Goal: Find specific page/section: Find specific page/section

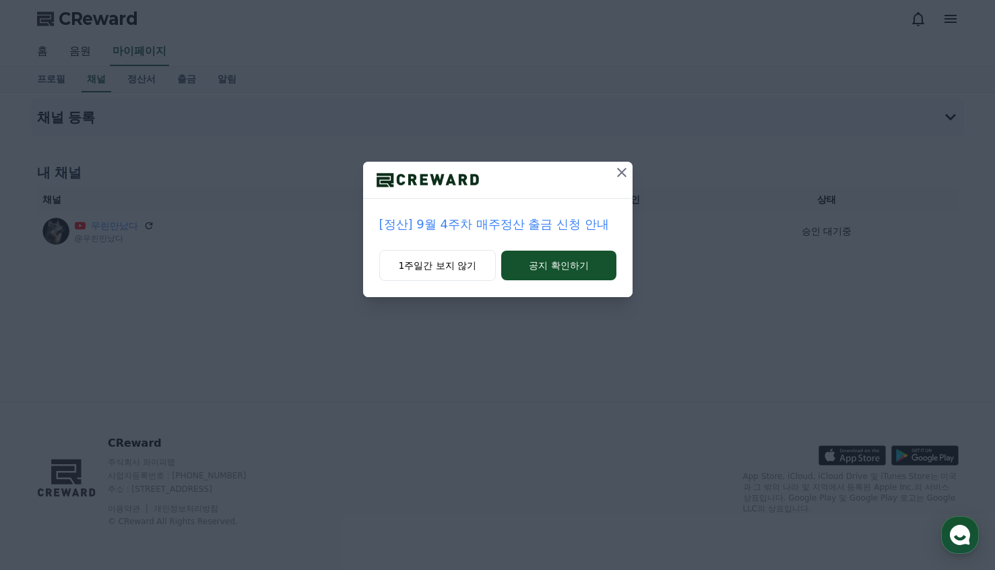
click at [622, 174] on icon at bounding box center [621, 172] width 9 height 9
click at [622, 174] on icon at bounding box center [622, 172] width 9 height 9
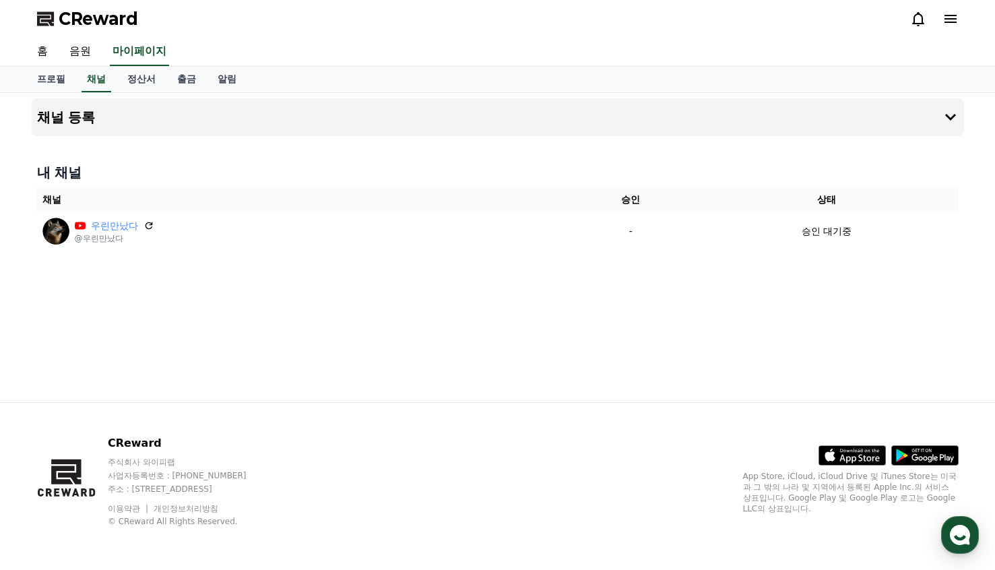
click at [577, 291] on div "채널 등록 내 채널 채널 승인 상태 우린만났다 @우린만났다 - 승인 대기중" at bounding box center [497, 247] width 943 height 309
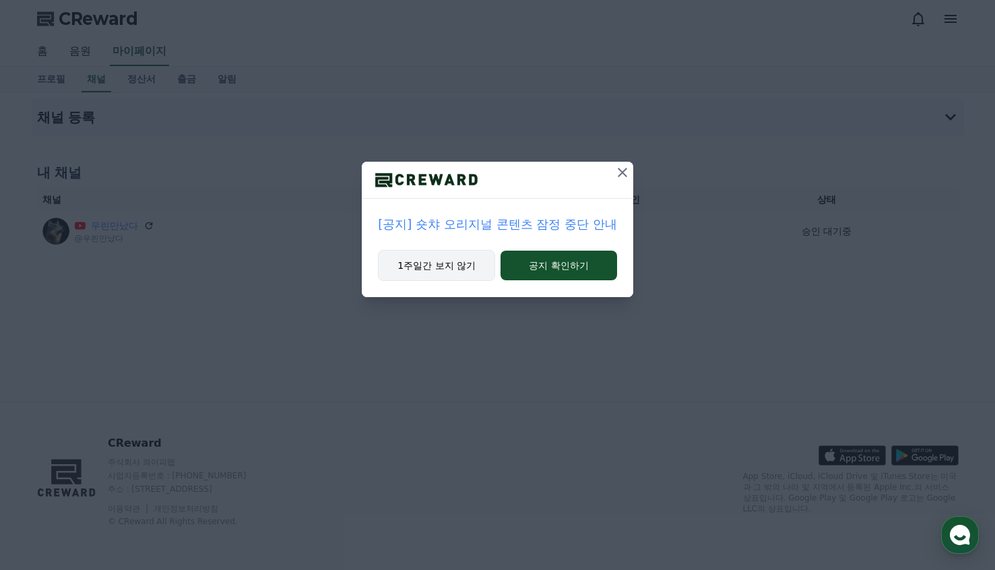
click at [464, 267] on button "1주일간 보지 않기" at bounding box center [436, 265] width 117 height 31
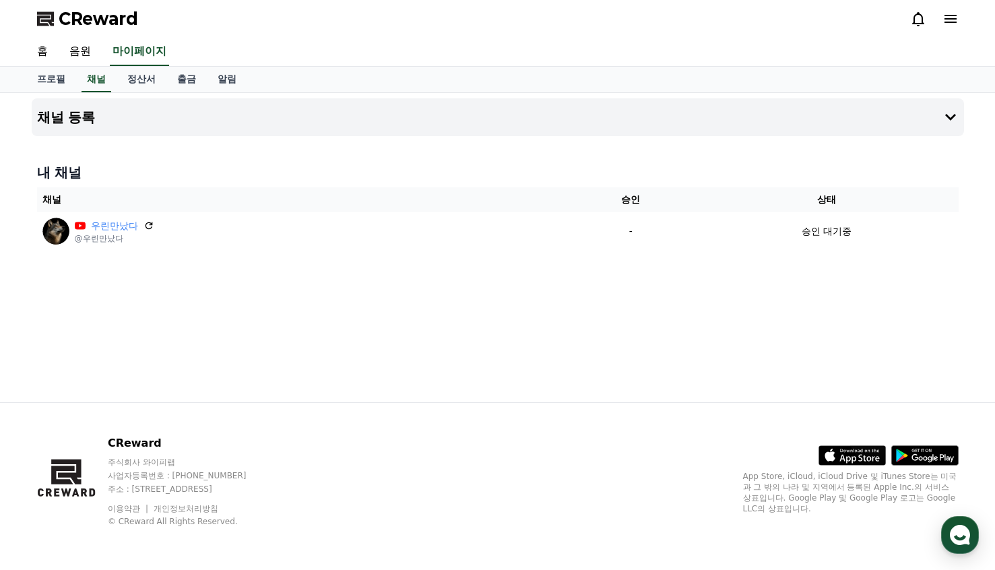
click at [450, 289] on div "채널 등록 내 채널 채널 승인 상태 우린만났다 @우린만났다 - 승인 대기중" at bounding box center [497, 247] width 943 height 309
click at [333, 306] on div "채널 등록 내 채널 채널 승인 상태 우린만났다 @우린만났다 - 승인 대기중" at bounding box center [497, 247] width 943 height 309
click at [322, 323] on div "채널 등록 내 채널 채널 승인 상태 우린만났다 @우린만났다 - 승인 대기중" at bounding box center [497, 247] width 943 height 309
